Goal: Obtain resource: Obtain resource

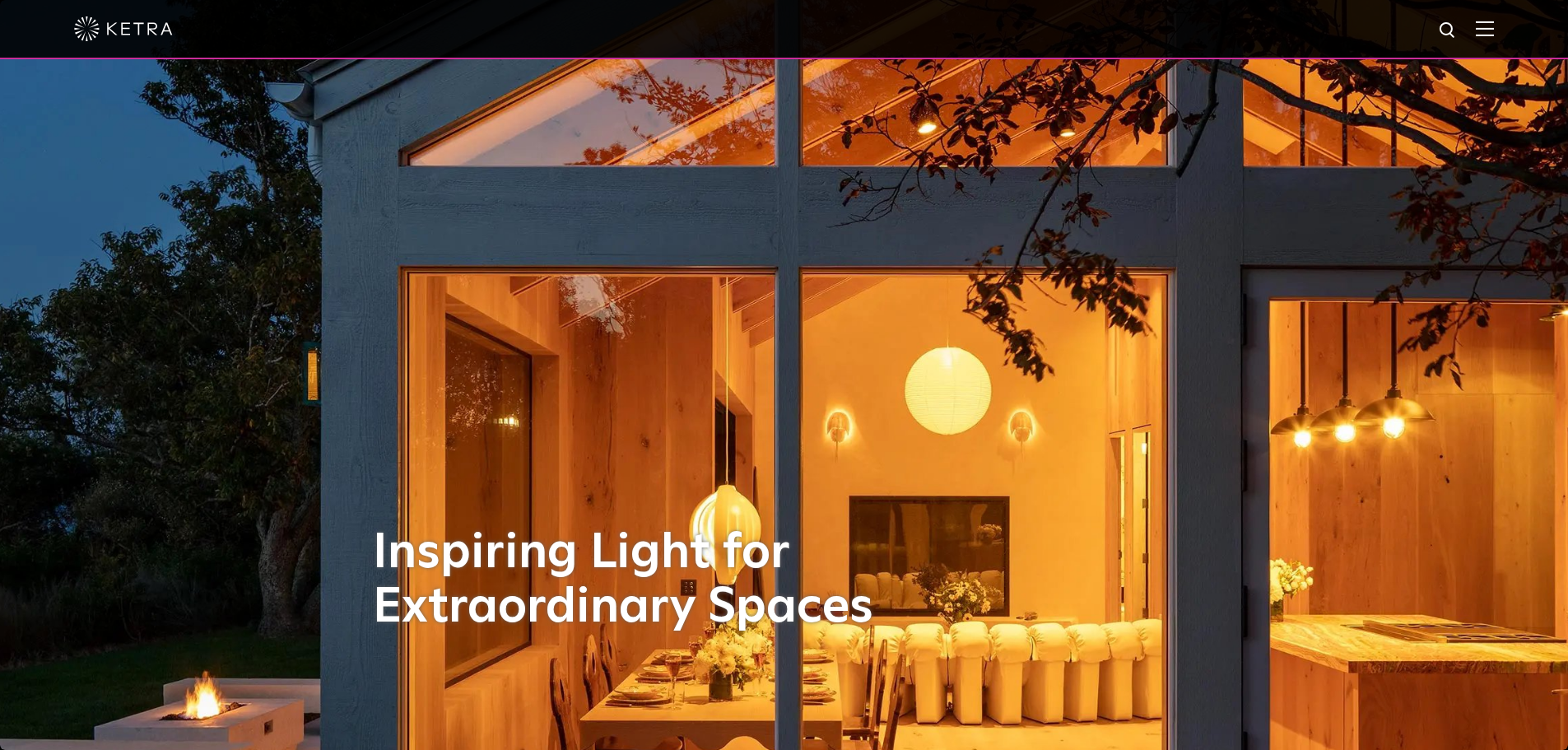
click at [781, 28] on img at bounding box center [1485, 28] width 18 height 16
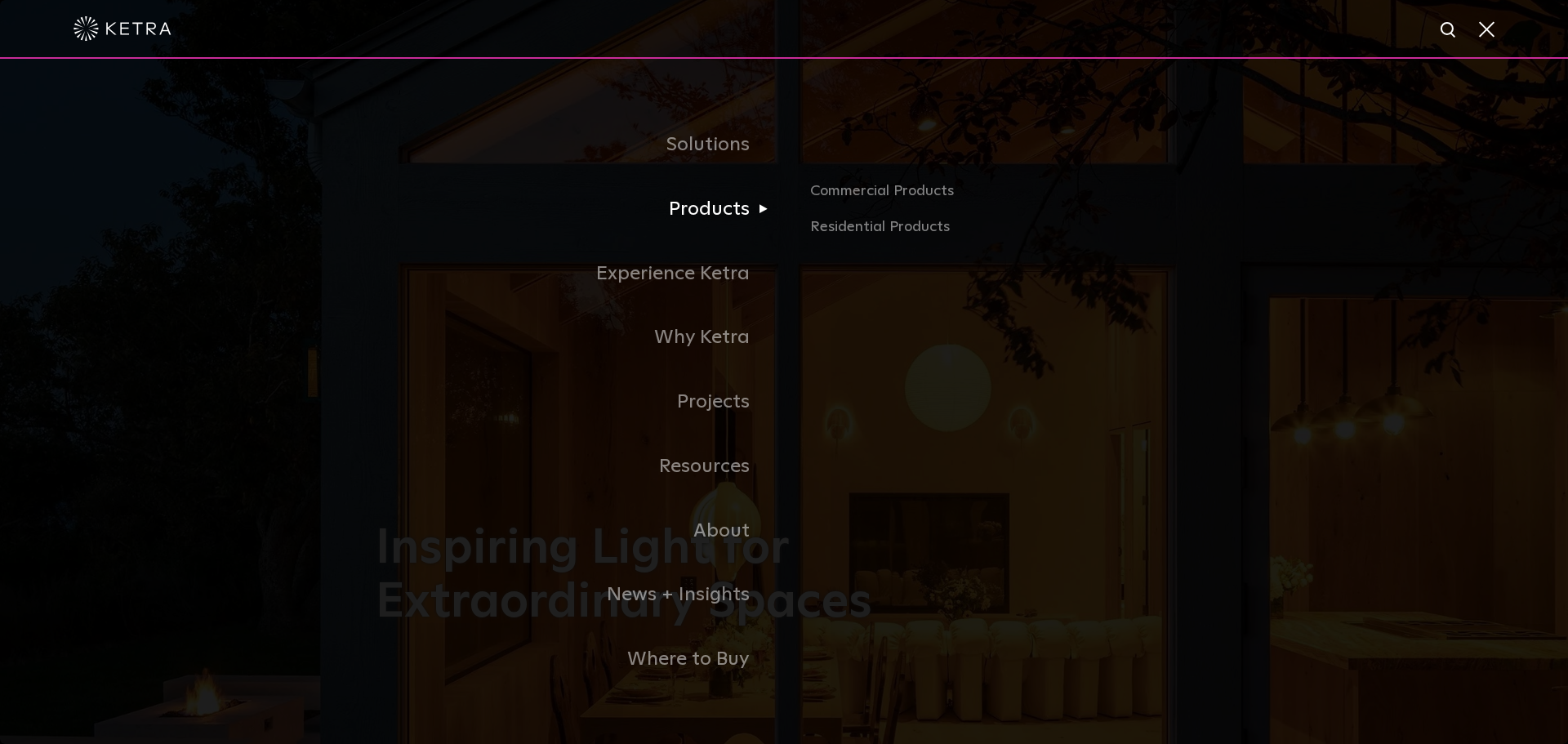
click at [697, 215] on link "Products" at bounding box center [579, 209] width 408 height 65
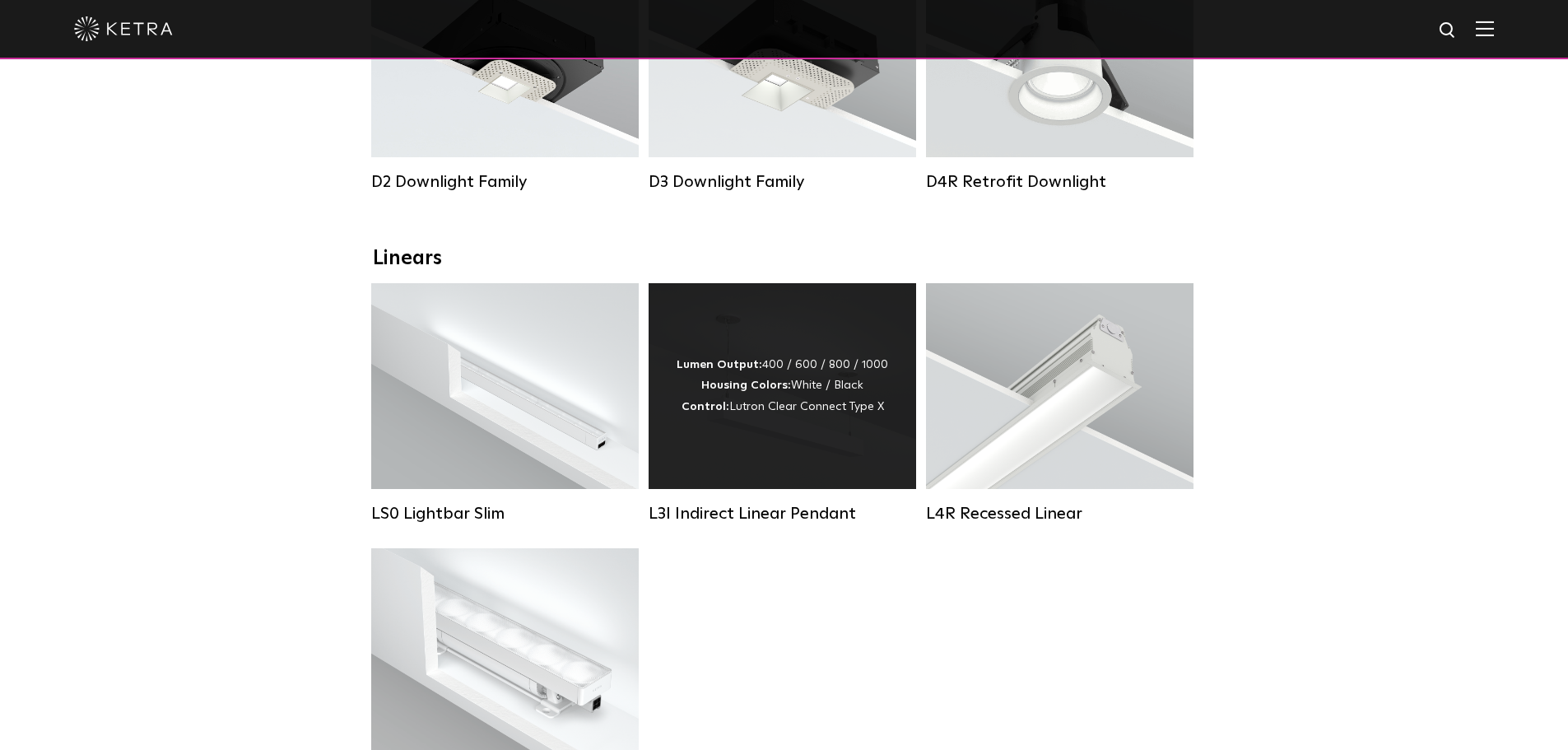
scroll to position [659, 0]
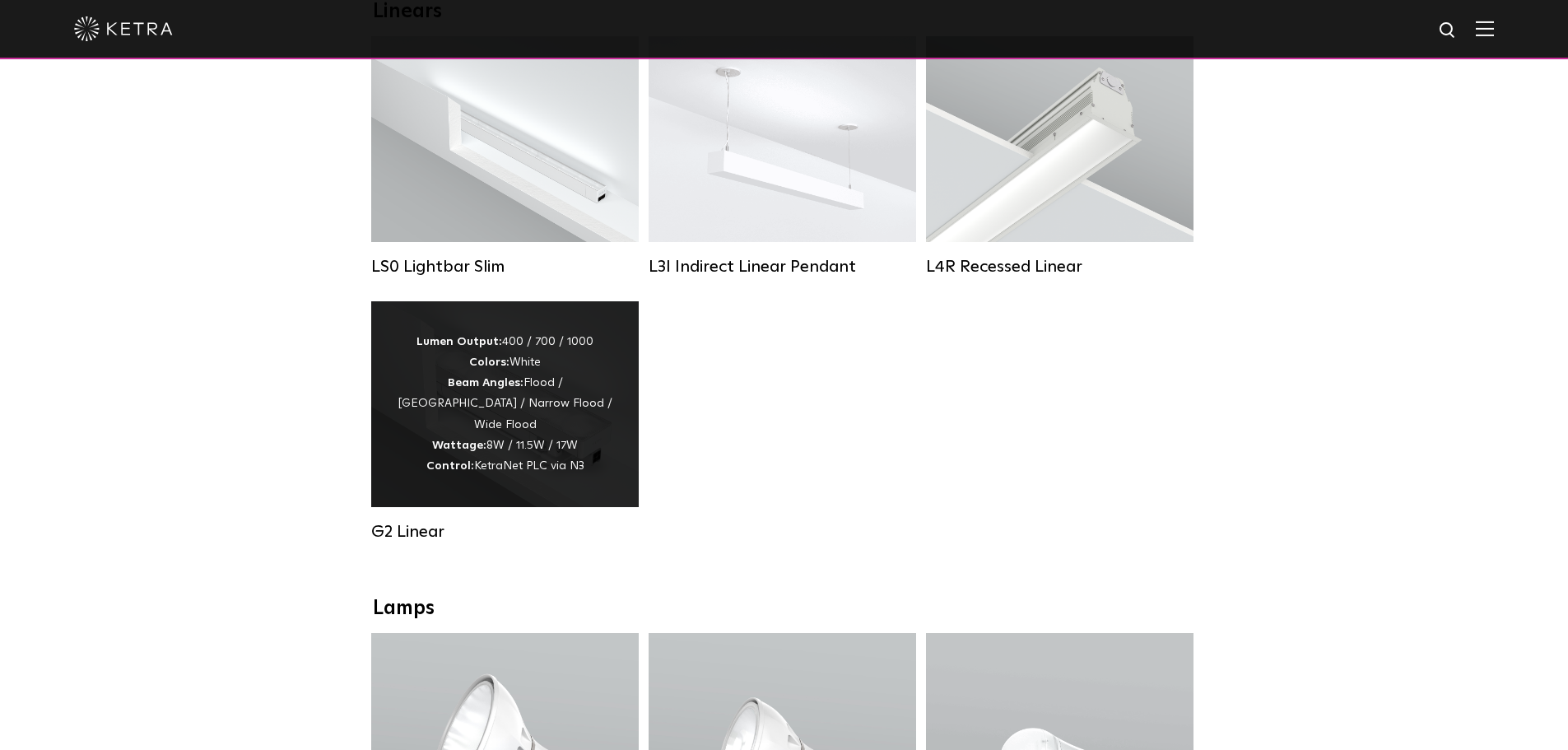
click at [598, 452] on div "Lumen Output: 400 / 700 / 1000 Colors: White Beam Angles: Flood / Graze / Narro…" at bounding box center [504, 404] width 218 height 145
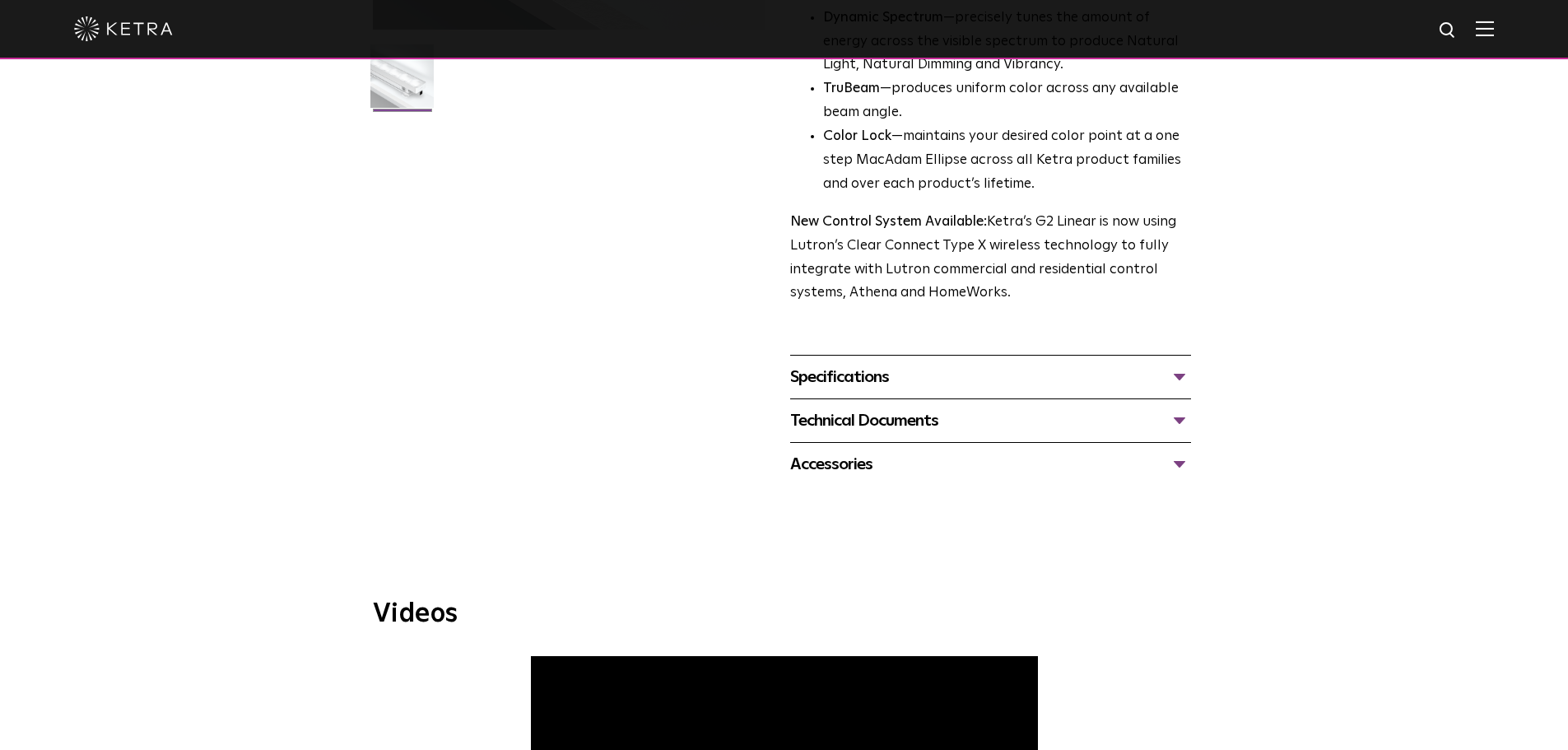
scroll to position [494, 0]
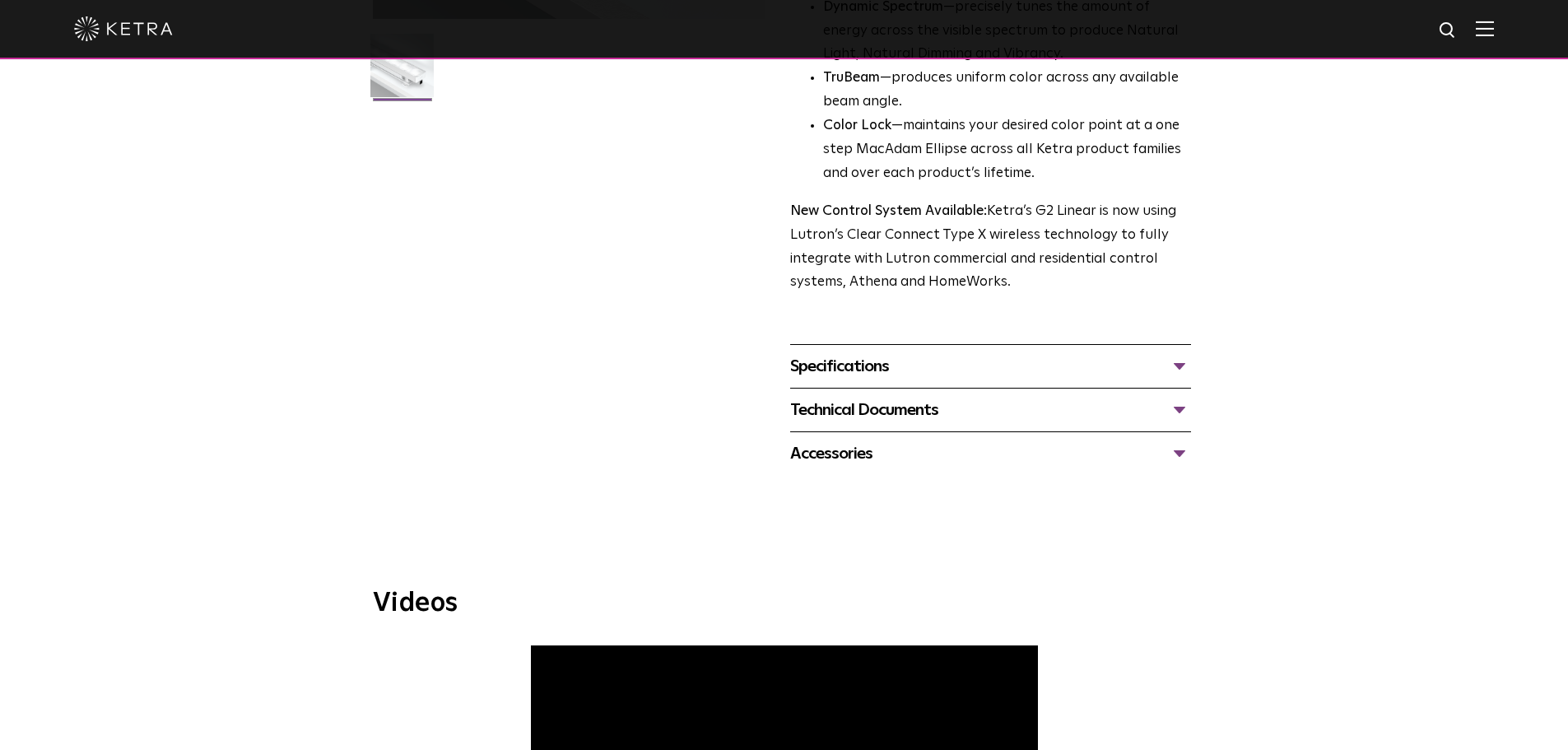
click at [936, 361] on div "Specifications" at bounding box center [990, 366] width 400 height 26
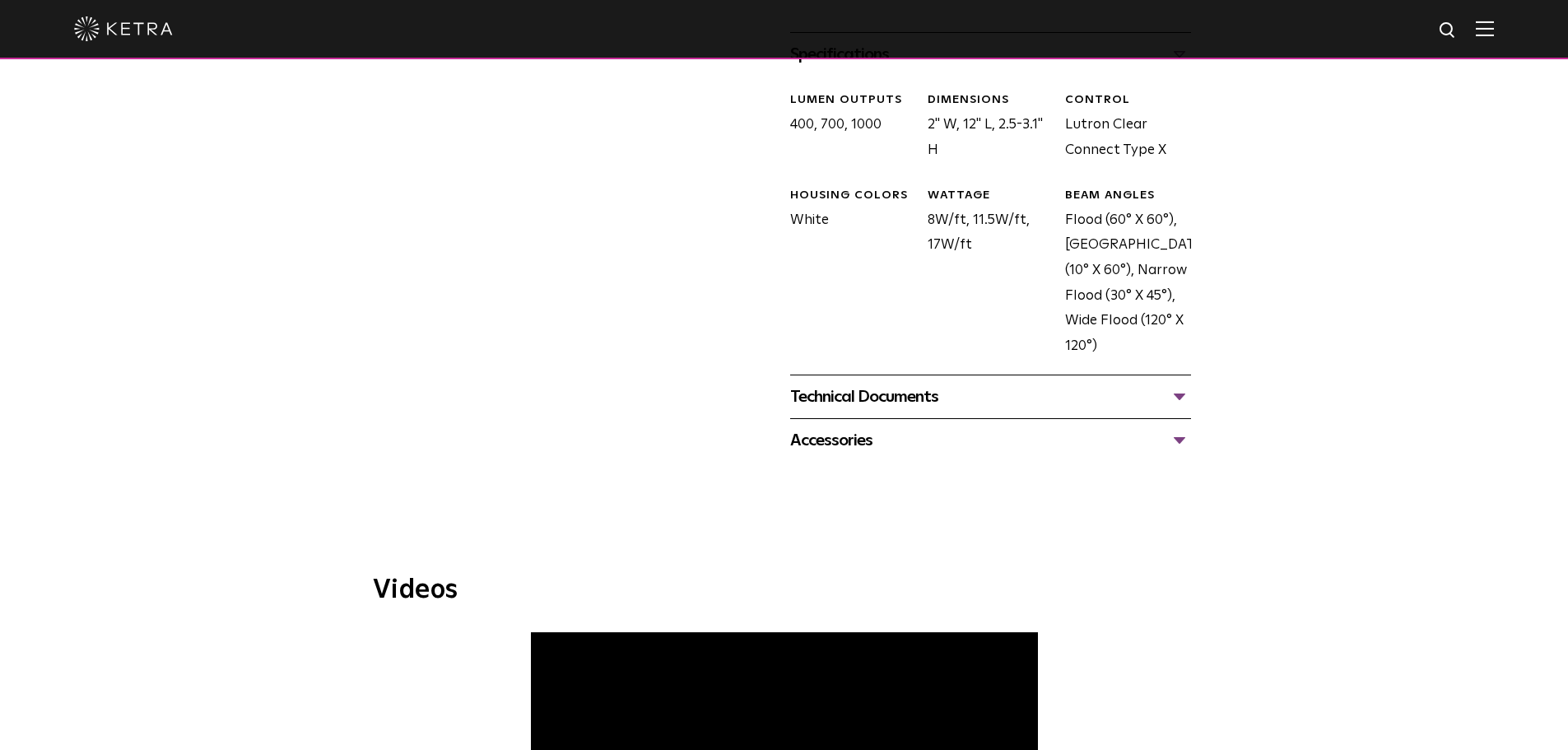
scroll to position [823, 0]
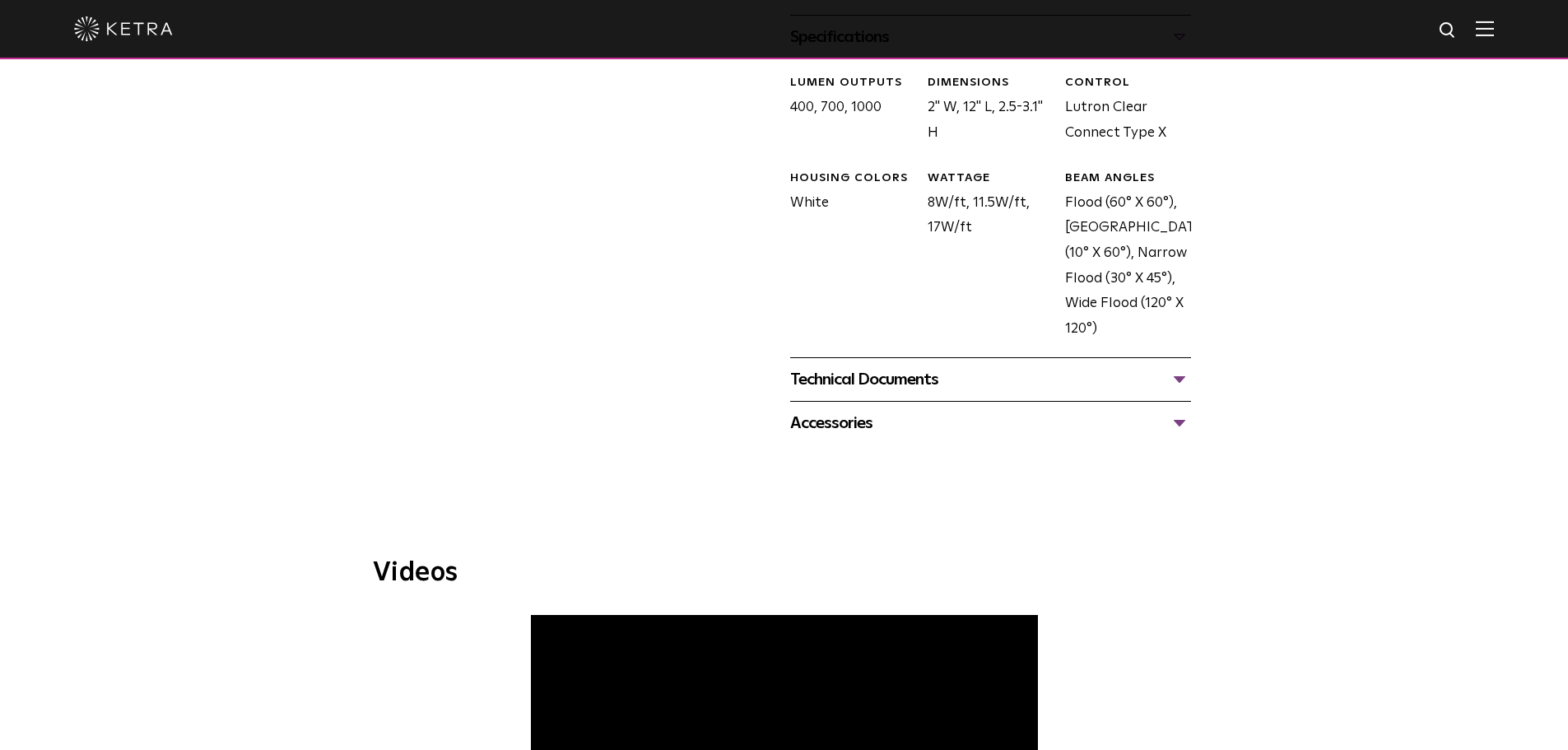
click at [903, 386] on div "Technical Documents" at bounding box center [990, 379] width 400 height 26
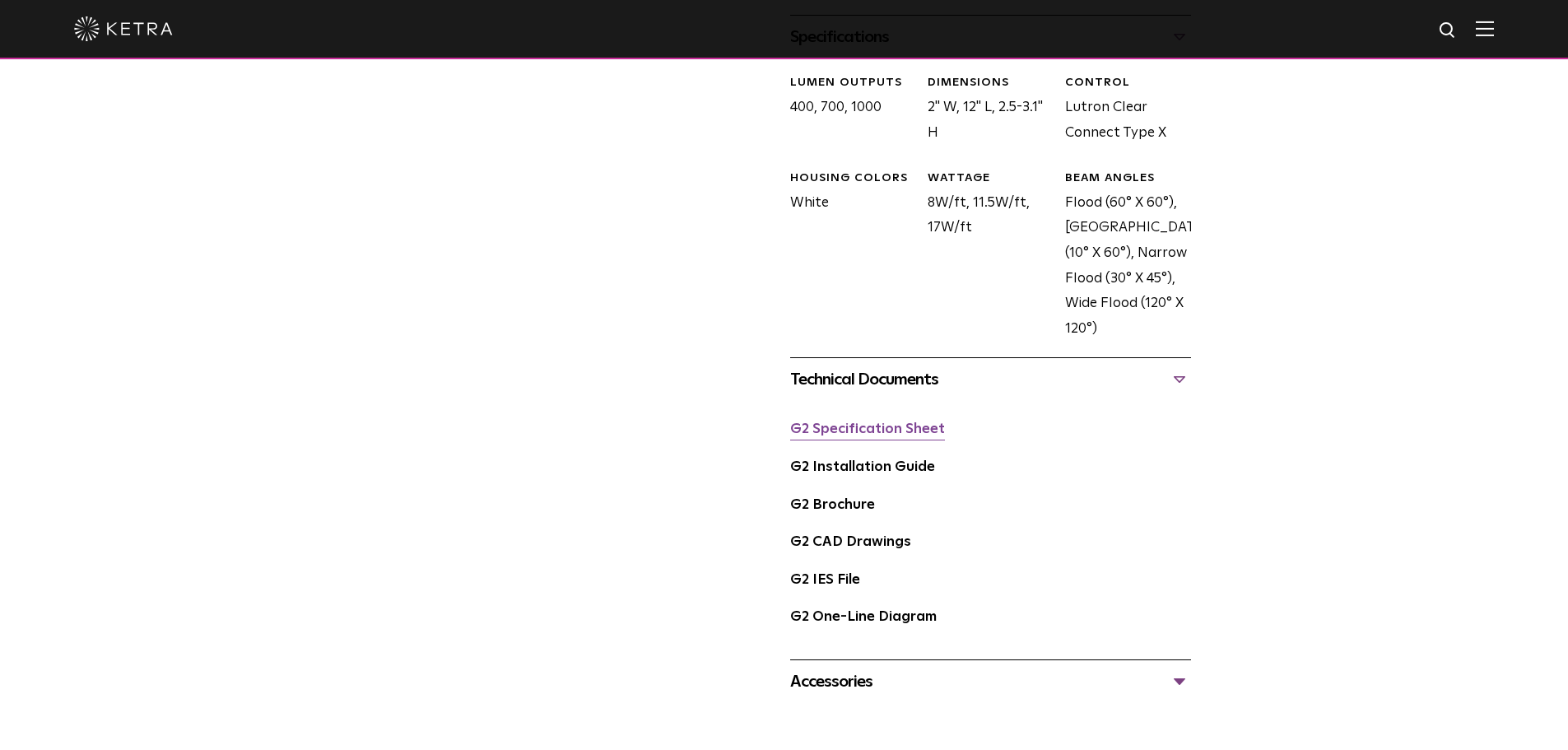
click at [907, 426] on link "G2 Specification Sheet" at bounding box center [868, 429] width 155 height 14
